Goal: Answer question/provide support: Share knowledge or assist other users

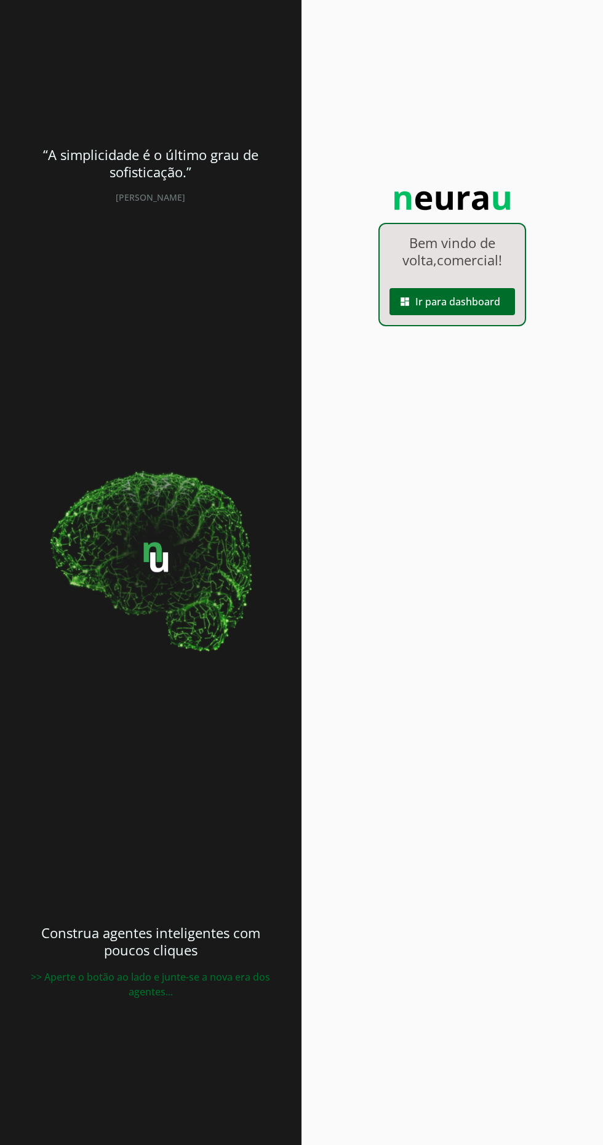
click at [479, 306] on span at bounding box center [453, 302] width 126 height 30
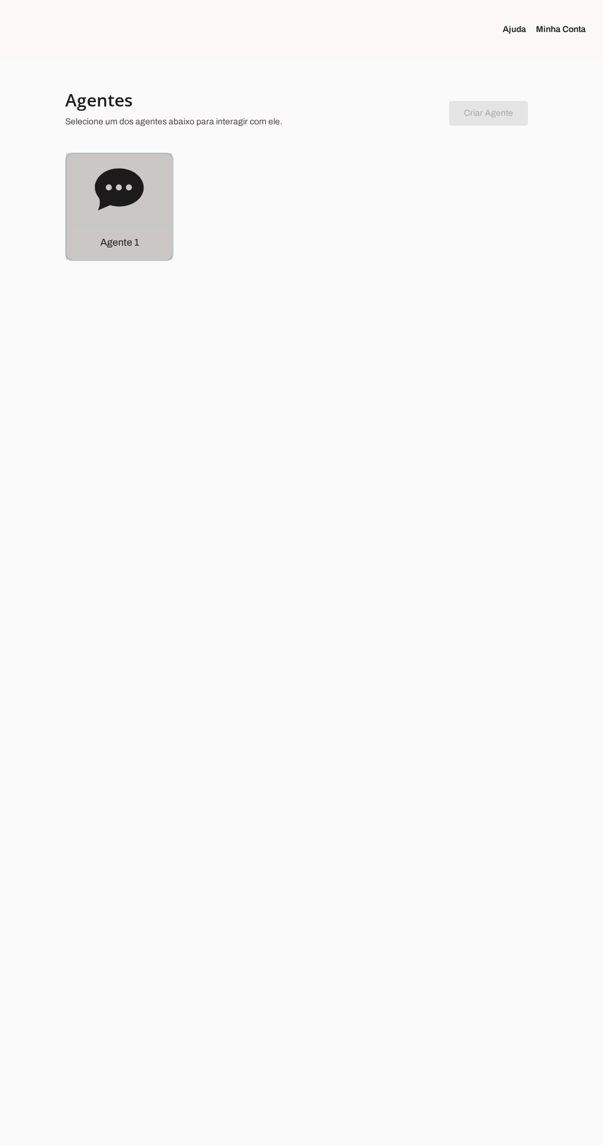
click at [119, 183] on icon at bounding box center [119, 189] width 49 height 42
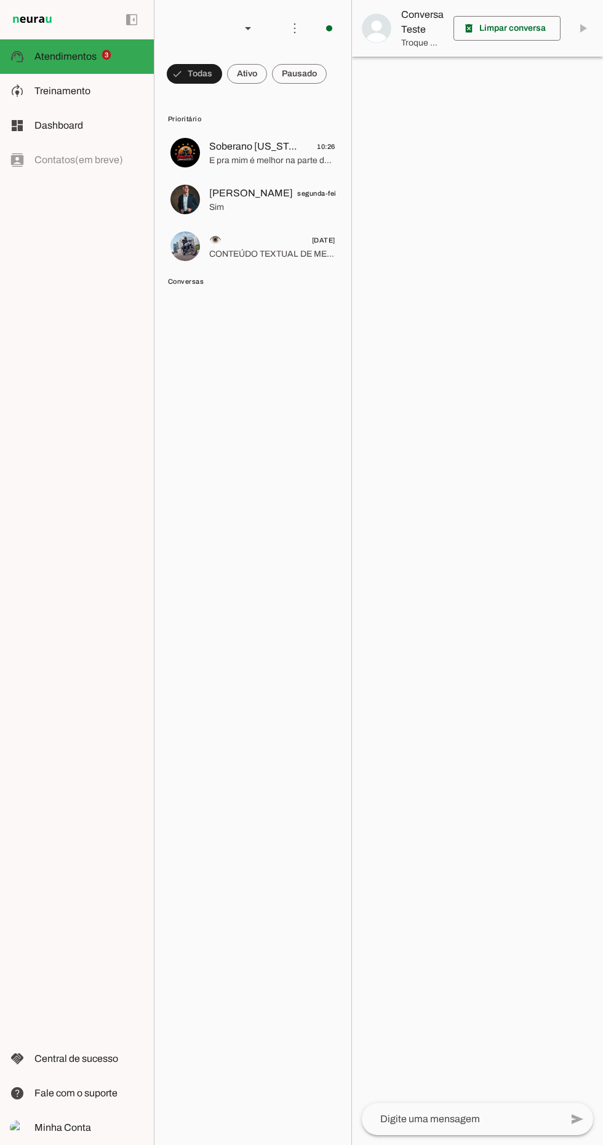
click at [276, 139] on span "Soberano [US_STATE] Country" at bounding box center [254, 146] width 91 height 15
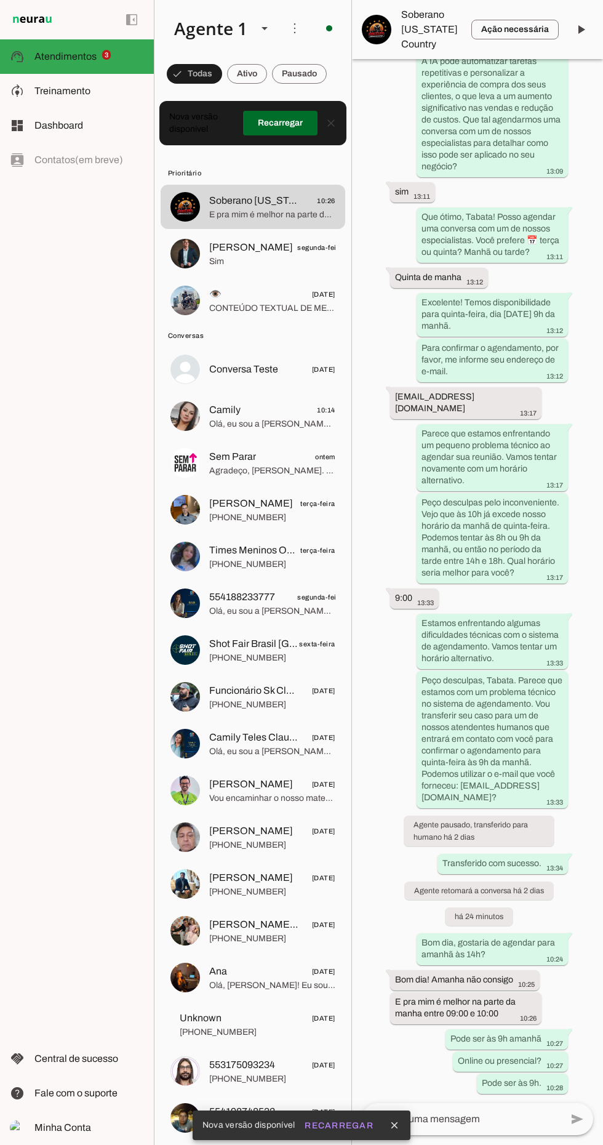
scroll to position [1008, 0]
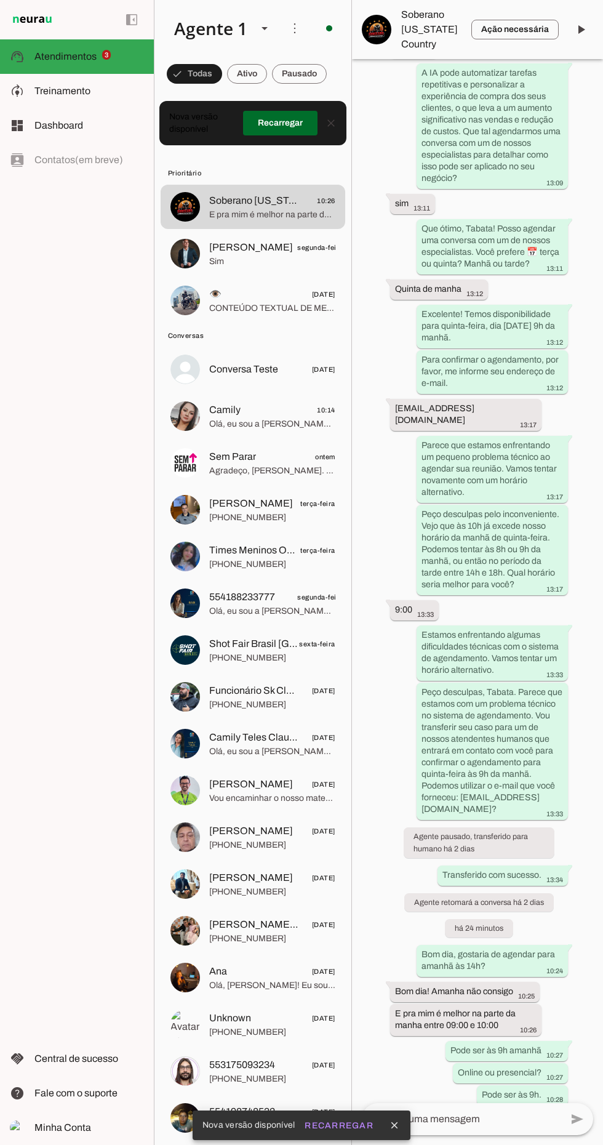
click at [482, 1111] on textarea at bounding box center [461, 1118] width 199 height 15
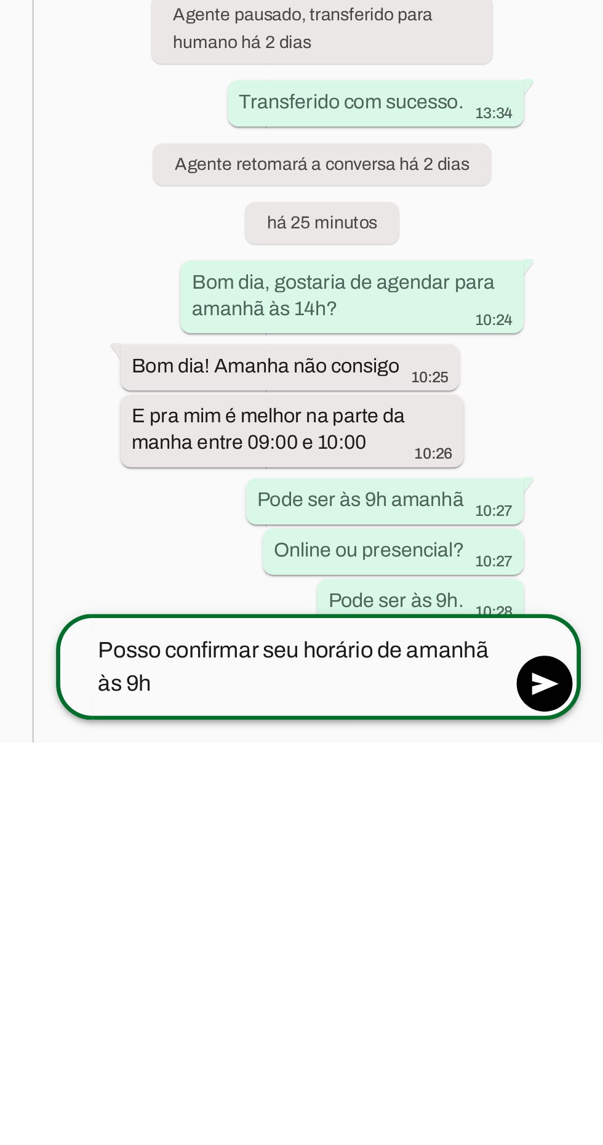
scroll to position [78, 0]
type textarea "Posso confirmar seu horário de amanhã às 9h?"
type md-outlined-text-field "Posso confirmar seu horário de amanhã às 9h?"
click at [576, 1104] on span at bounding box center [578, 1119] width 30 height 30
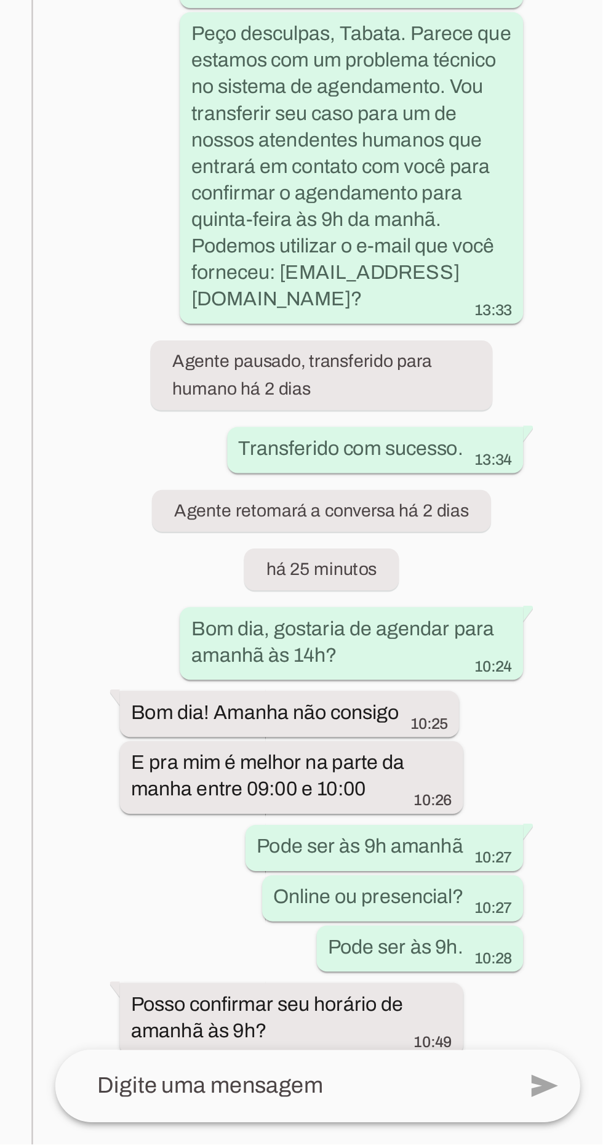
scroll to position [1042, 0]
